Goal: Use online tool/utility: Use online tool/utility

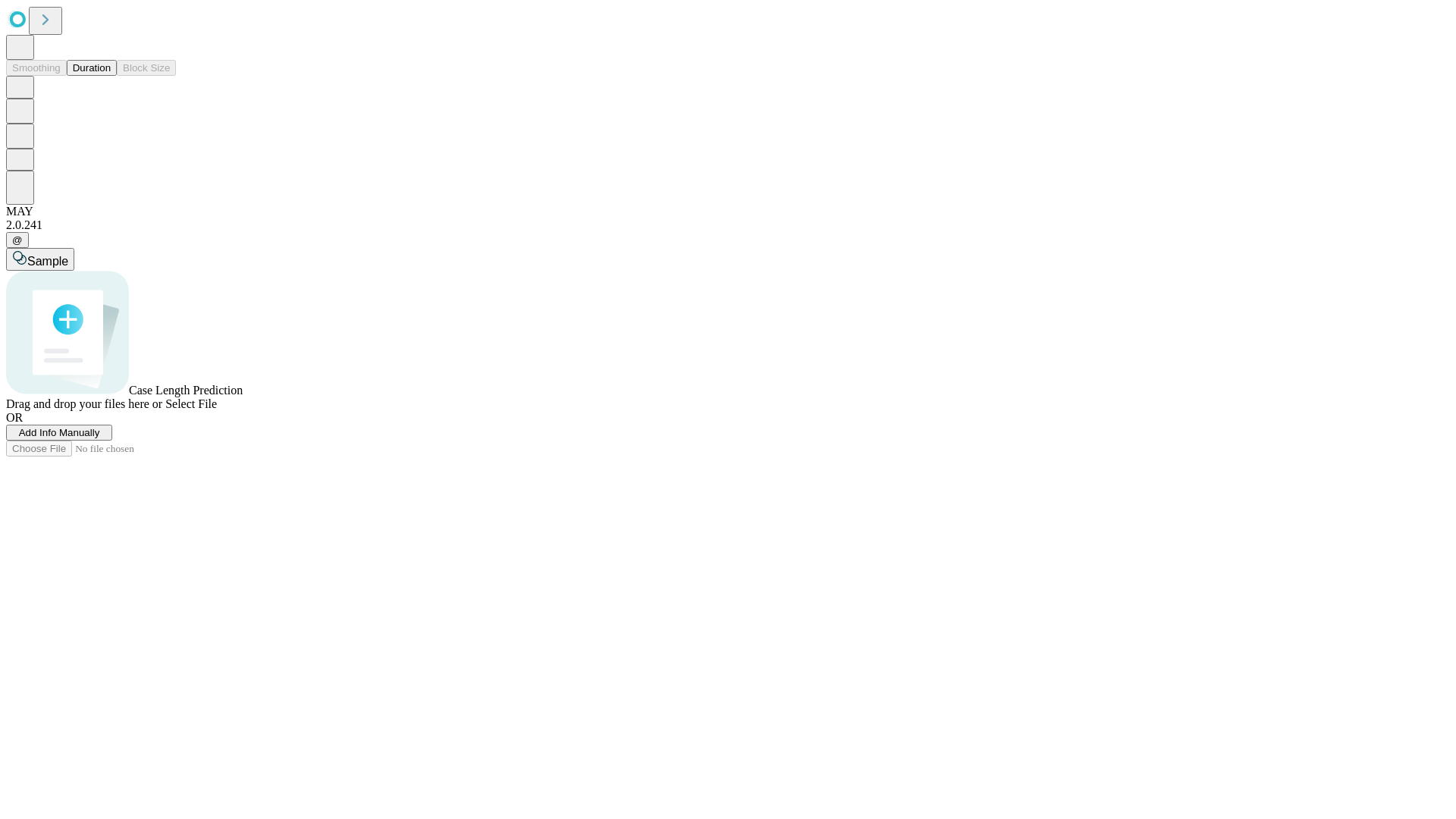
click at [110, 75] on button "Duration" at bounding box center [92, 68] width 50 height 16
click at [217, 410] on span "Select File" at bounding box center [191, 404] width 51 height 13
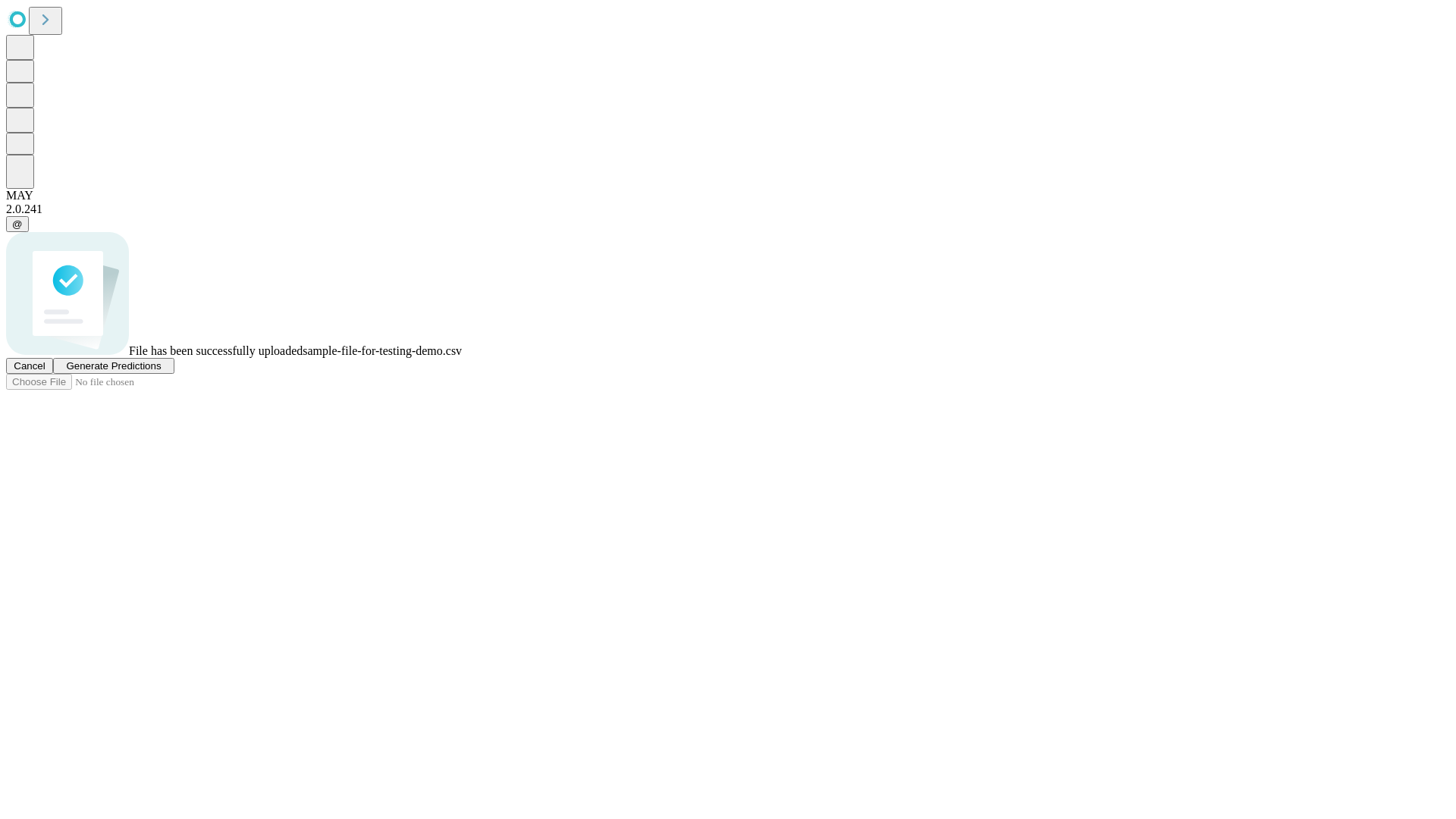
click at [161, 372] on span "Generate Predictions" at bounding box center [114, 366] width 95 height 12
